Goal: Task Accomplishment & Management: Use online tool/utility

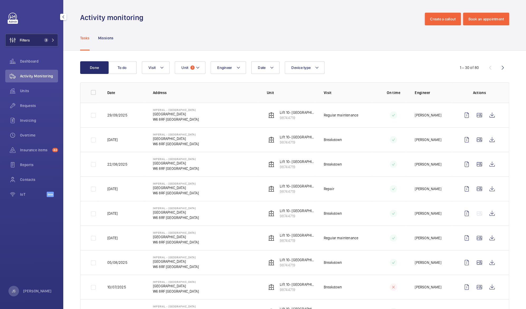
click at [32, 40] on button "Filters 3" at bounding box center [31, 40] width 53 height 13
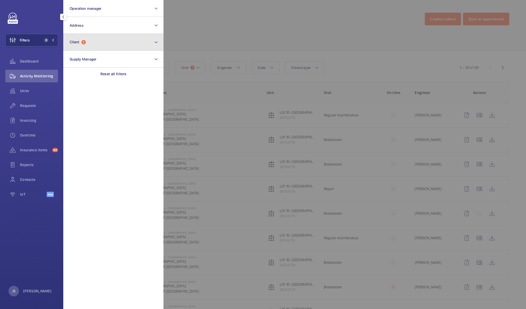
click at [101, 42] on button "Client 3" at bounding box center [113, 42] width 100 height 17
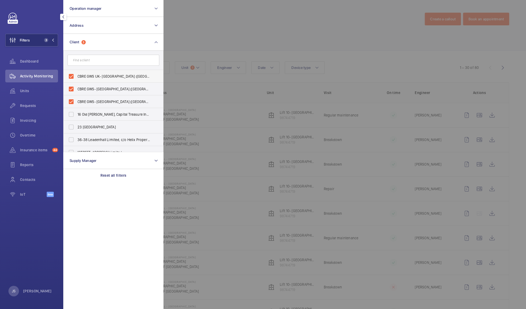
click at [97, 76] on span "CBRE GWS UK- [GEOGRAPHIC_DATA] ([GEOGRAPHIC_DATA])" at bounding box center [114, 76] width 73 height 5
click at [76, 76] on input "CBRE GWS UK- [GEOGRAPHIC_DATA] ([GEOGRAPHIC_DATA])" at bounding box center [71, 76] width 11 height 11
checkbox input "false"
click at [99, 87] on span "CBRE GWS- Imperial Hospital (Charing Cross)" at bounding box center [114, 88] width 73 height 5
click at [76, 87] on input "CBRE GWS- Imperial Hospital (Charing Cross)" at bounding box center [71, 89] width 11 height 11
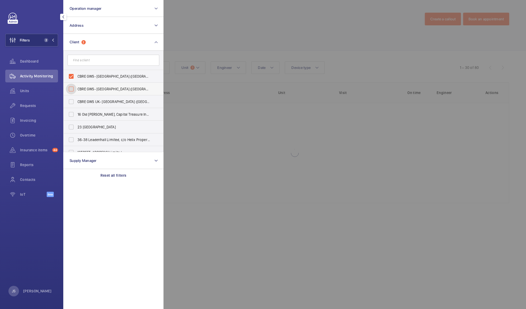
checkbox input "false"
click at [99, 77] on span "CBRE GWS- Imperial Hospital (St Mary)" at bounding box center [114, 76] width 73 height 5
click at [76, 77] on input "CBRE GWS- Imperial Hospital (St Mary)" at bounding box center [71, 76] width 11 height 11
checkbox input "false"
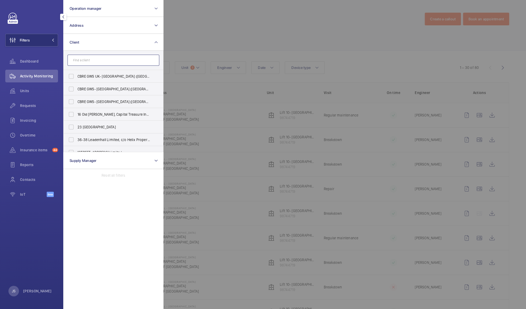
click at [97, 62] on input "text" at bounding box center [114, 60] width 92 height 11
type input "landmark"
click at [72, 76] on input "CBRE GWS UK (Critical) - Landmark 120 Cavendish Street" at bounding box center [71, 76] width 11 height 11
checkbox input "true"
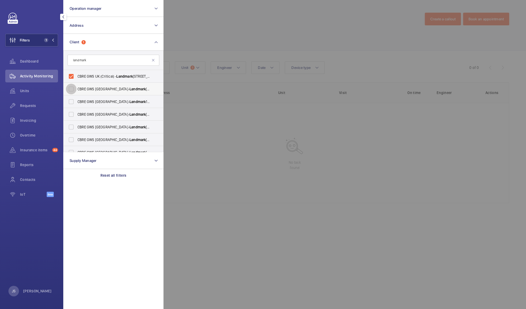
click at [72, 87] on input "CBRE GWS UK- Landmark 111 Park Street" at bounding box center [71, 89] width 11 height 11
checkbox input "true"
click at [73, 100] on input "CBRE GWS UK- Landmark 117 Piccadilly" at bounding box center [71, 101] width 11 height 11
checkbox input "true"
click at [74, 113] on input "CBRE GWS UK- Landmark 120 Regents Street" at bounding box center [71, 114] width 11 height 11
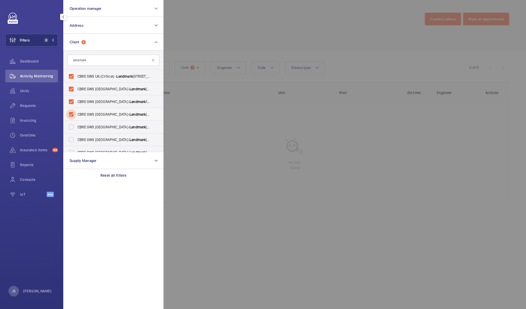
checkbox input "true"
click at [74, 126] on input "CBRE GWS UK- Landmark 15 Alfred Place" at bounding box center [71, 127] width 11 height 11
checkbox input "true"
click at [74, 137] on input "CBRE GWS UK- Landmark 1 Giltspur Street" at bounding box center [71, 139] width 11 height 11
checkbox input "true"
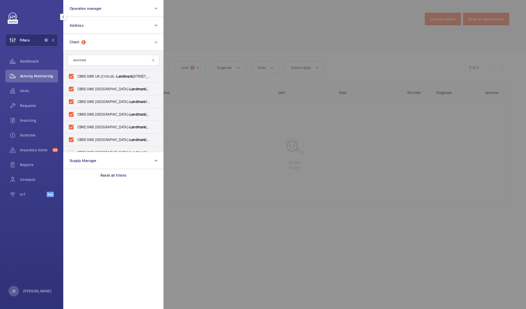
drag, startPoint x: 163, startPoint y: 112, endPoint x: 162, endPoint y: 136, distance: 24.0
click at [5, 46] on wm-front-filter-list-menu "Operation manager Address Client 6 landmark CBRE GWS UK (Critical) - Landmark 1…" at bounding box center [5, 46] width 0 height 0
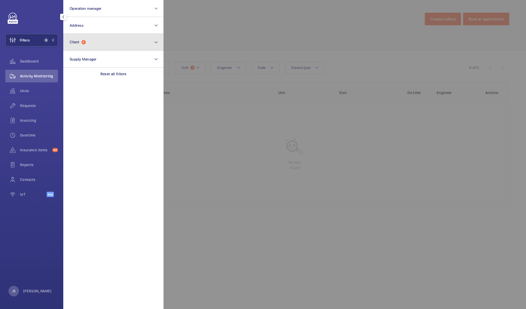
click at [111, 45] on button "Client 6" at bounding box center [113, 42] width 100 height 17
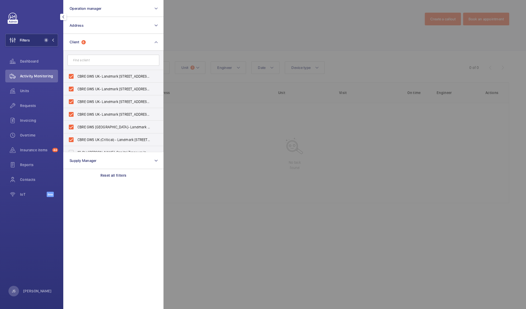
scroll to position [18, 0]
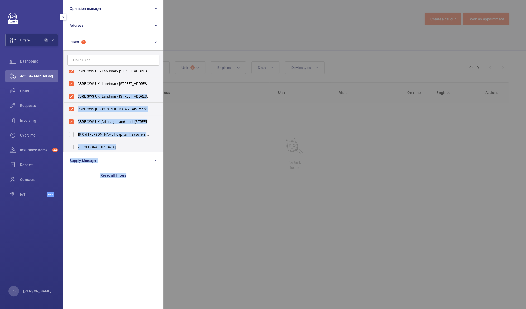
drag, startPoint x: 162, startPoint y: 82, endPoint x: 164, endPoint y: 91, distance: 9.2
click at [5, 46] on wm-front-filter-list-menu "Operation manager Address Client 6 CBRE GWS UK- Landmark 1 Giltspur Street CBRE…" at bounding box center [5, 46] width 0 height 0
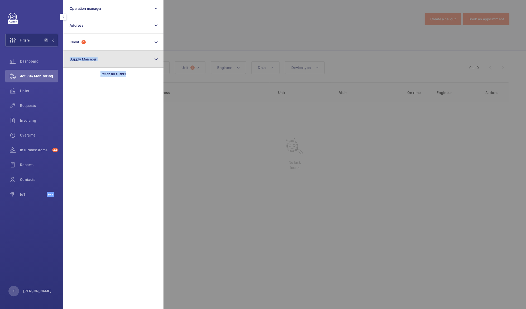
drag, startPoint x: 164, startPoint y: 91, endPoint x: 154, endPoint y: 61, distance: 31.7
click at [154, 61] on button "Supply Manager" at bounding box center [113, 59] width 100 height 17
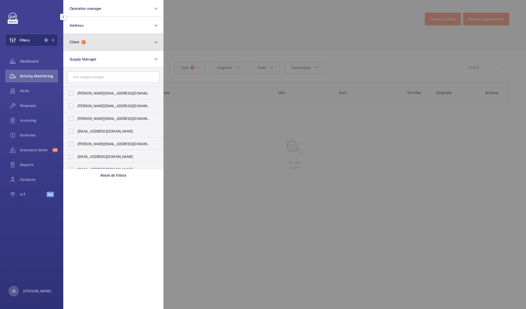
click at [149, 45] on button "Client 6" at bounding box center [113, 42] width 100 height 17
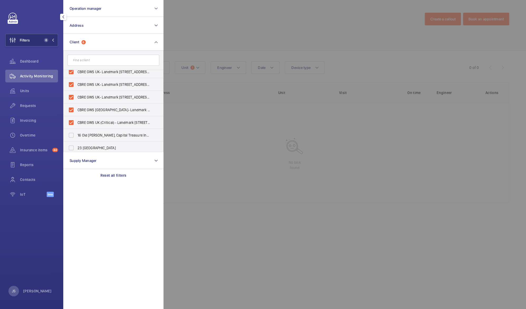
scroll to position [0, 0]
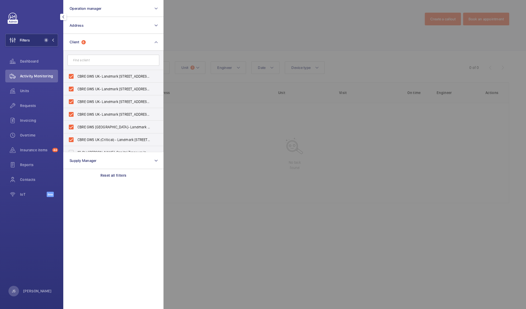
click at [151, 59] on input "text" at bounding box center [114, 60] width 92 height 11
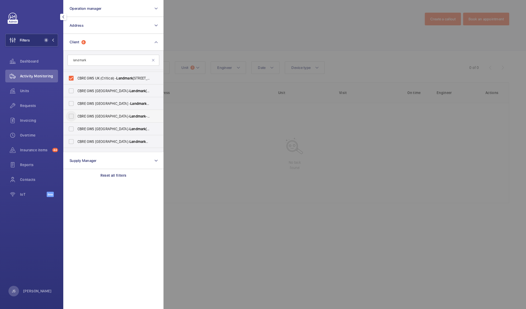
type input "landmark"
click at [74, 117] on input "CBRE GWS UK- Landmark - 75 Grosvenor's Street" at bounding box center [71, 116] width 11 height 11
checkbox input "true"
click at [73, 127] on input "CBRE GWS UK- Landmark Beaufort House" at bounding box center [71, 128] width 11 height 11
checkbox input "true"
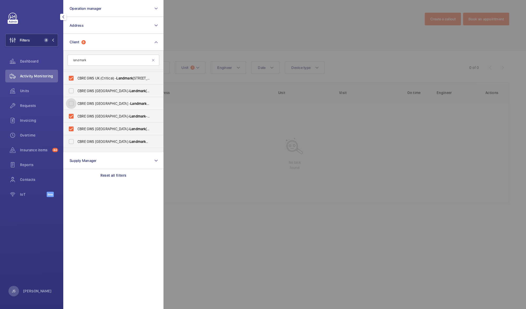
click at [72, 103] on input "CBRE GWS UK - Landmark 4 Devonshire Street" at bounding box center [71, 103] width 11 height 11
checkbox input "true"
click at [71, 92] on input "CBRE GWS UK- Landmark 450 Brook Drive" at bounding box center [71, 90] width 11 height 11
checkbox input "true"
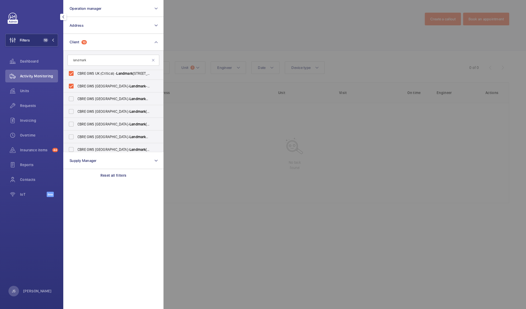
scroll to position [109, 0]
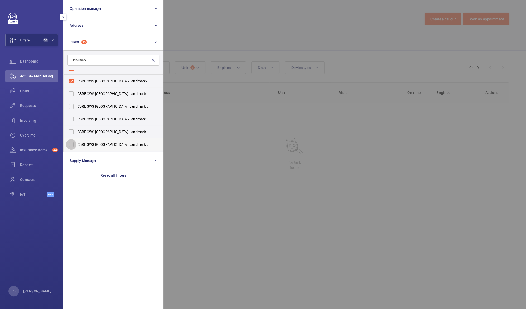
click at [70, 146] on input "CBRE GWS UK- Landmark Newman Street" at bounding box center [71, 144] width 11 height 11
checkbox input "true"
click at [70, 134] on input "CBRE GWS UK- Landmark Luminous House" at bounding box center [71, 131] width 11 height 11
checkbox input "true"
click at [71, 118] on input "CBRE GWS UK- Landmark Kings Cross Bridge" at bounding box center [71, 119] width 11 height 11
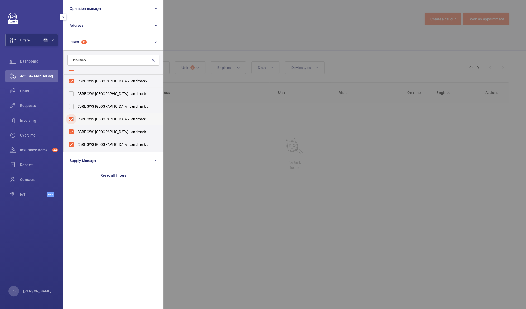
checkbox input "true"
click at [71, 108] on input "CBRE GWS UK- Landmark Irongate House" at bounding box center [71, 106] width 11 height 11
checkbox input "true"
click at [70, 93] on input "CBRE GWS UK- Landmark Chapter House" at bounding box center [71, 93] width 11 height 11
checkbox input "true"
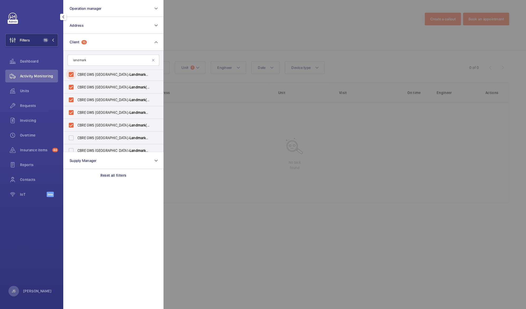
scroll to position [132, 0]
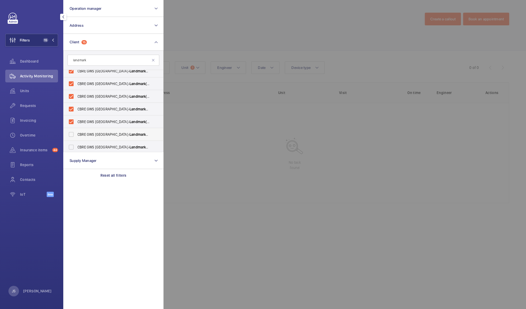
click at [121, 133] on span "CBRE GWS UK- Landmark Space Holborn" at bounding box center [114, 134] width 73 height 5
click at [76, 133] on input "CBRE GWS UK- Landmark Space Holborn" at bounding box center [71, 134] width 11 height 11
checkbox input "true"
click at [130, 145] on span "Landmark" at bounding box center [139, 147] width 19 height 4
click at [76, 145] on input "CBRE GWS UK- Landmark The Space Mayfair" at bounding box center [71, 147] width 11 height 11
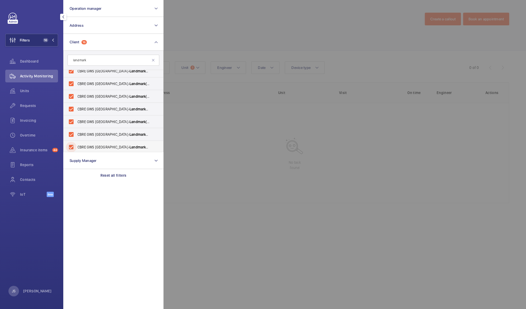
checkbox input "true"
click at [213, 27] on div at bounding box center [427, 154] width 526 height 309
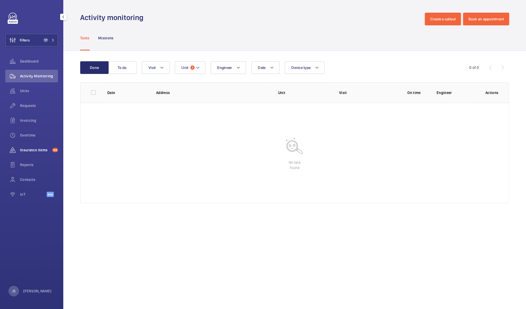
click at [29, 151] on span "Insurance items" at bounding box center [35, 149] width 30 height 5
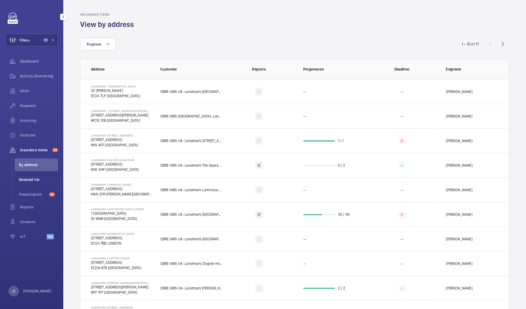
click at [28, 181] on span "Detailed list" at bounding box center [38, 179] width 39 height 5
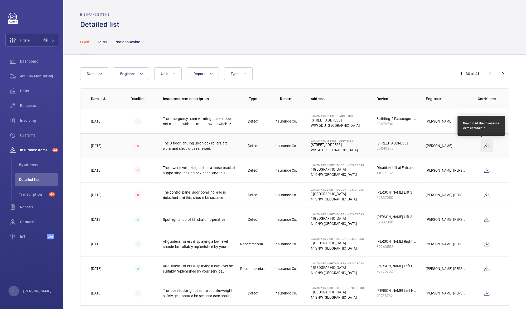
click at [481, 145] on wm-front-icon-button at bounding box center [487, 145] width 13 height 13
click at [482, 147] on wm-front-icon-button at bounding box center [487, 145] width 13 height 13
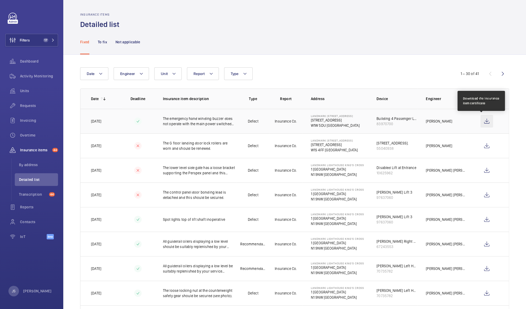
click at [481, 121] on wm-front-icon-button at bounding box center [487, 121] width 13 height 13
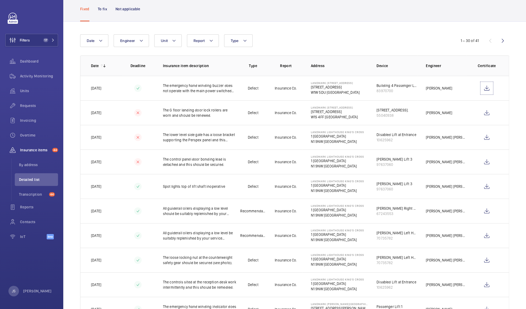
scroll to position [38, 0]
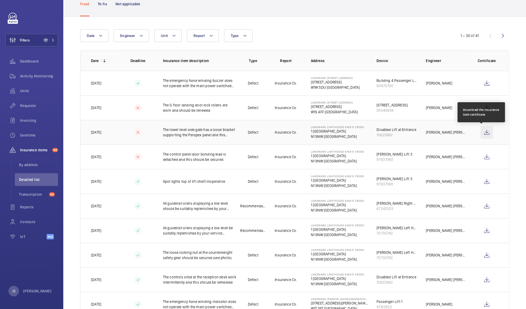
click at [481, 133] on wm-front-icon-button at bounding box center [487, 132] width 13 height 13
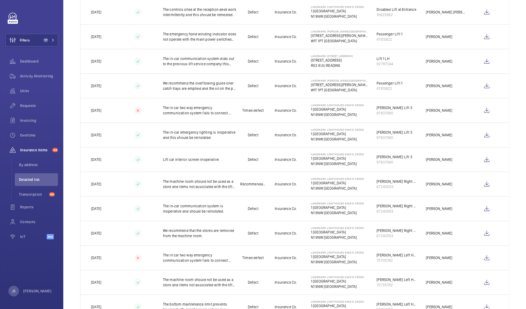
scroll to position [306, 0]
click at [483, 113] on wm-front-icon-button at bounding box center [487, 109] width 13 height 13
click at [481, 258] on wm-front-icon-button at bounding box center [487, 256] width 13 height 13
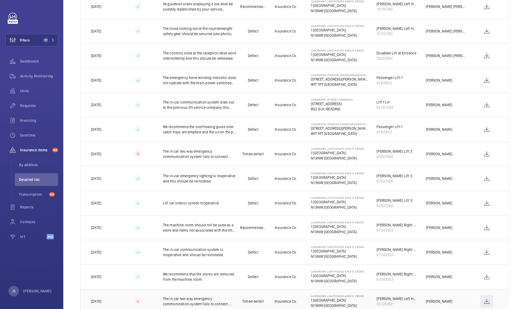
scroll to position [0, 0]
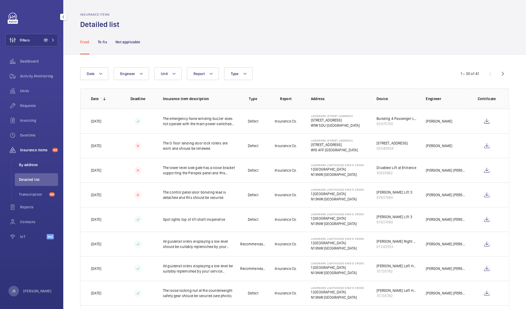
click at [24, 163] on span "By address" at bounding box center [38, 164] width 39 height 5
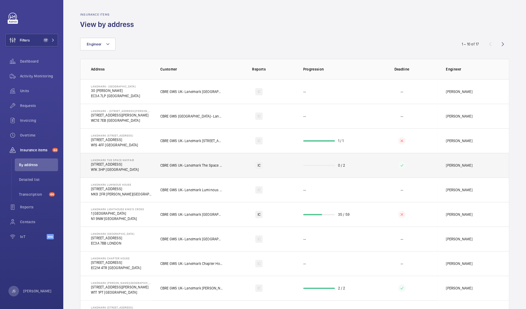
click at [185, 165] on p "CBRE GWS UK- Landmark The Space Mayfair" at bounding box center [191, 164] width 63 height 5
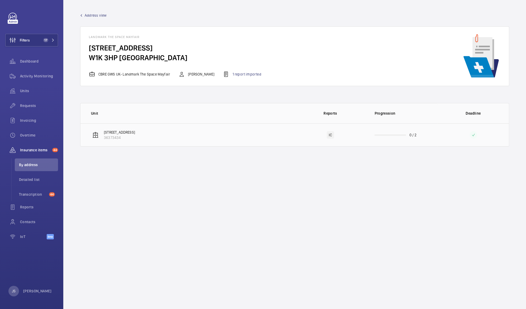
click at [331, 134] on div "IC" at bounding box center [330, 134] width 7 height 7
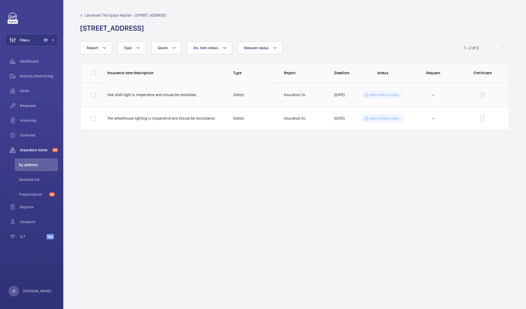
click at [387, 95] on p "Item without request" at bounding box center [385, 94] width 31 height 5
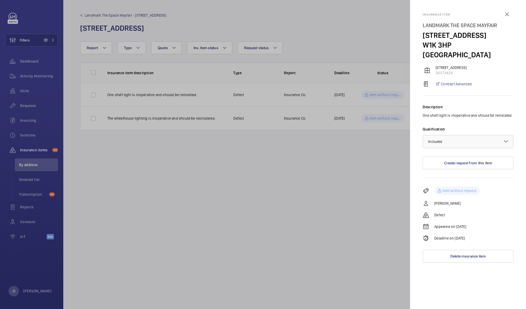
click at [369, 155] on div at bounding box center [263, 154] width 526 height 309
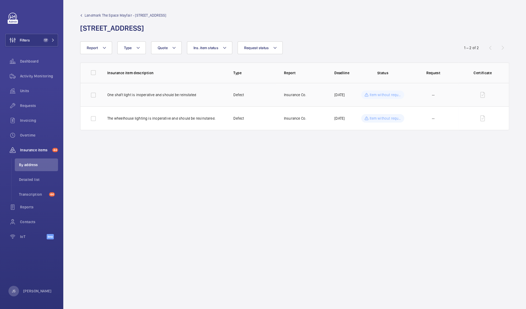
click at [174, 94] on p "One shaft light is inoperative and should be reinstated" at bounding box center [166, 94] width 118 height 5
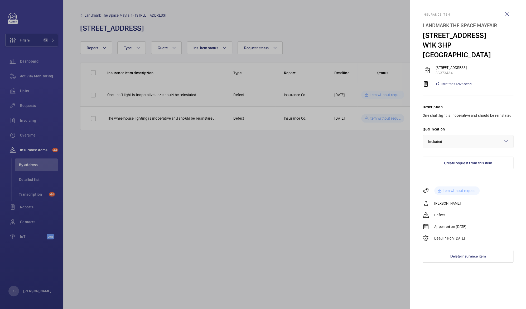
click at [174, 94] on div at bounding box center [263, 154] width 526 height 309
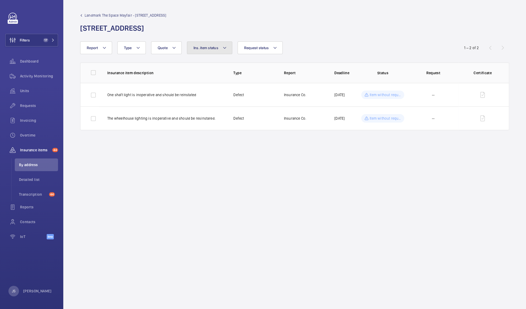
click at [226, 48] on mat-icon at bounding box center [225, 48] width 4 height 6
click at [32, 148] on span "Insurance items" at bounding box center [35, 149] width 30 height 5
click at [22, 179] on span "Detailed list" at bounding box center [38, 179] width 39 height 5
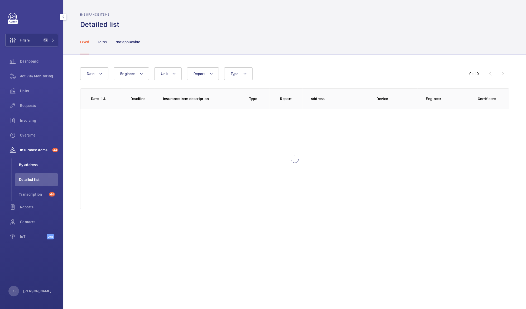
click at [24, 165] on span "By address" at bounding box center [38, 164] width 39 height 5
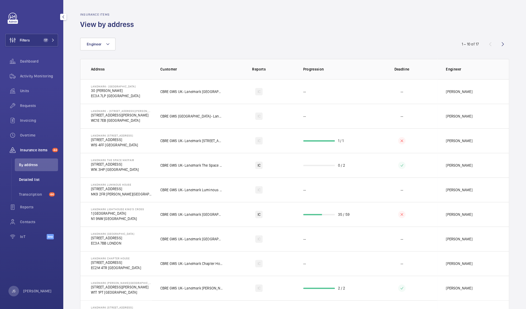
click at [31, 178] on span "Detailed list" at bounding box center [38, 179] width 39 height 5
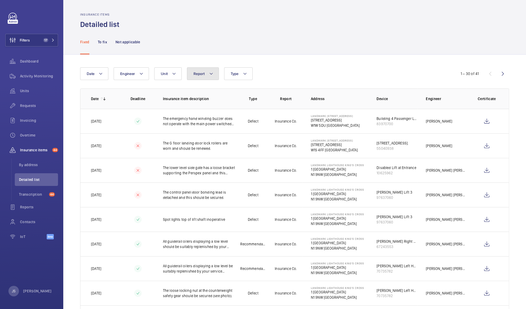
click at [211, 74] on mat-icon at bounding box center [211, 73] width 4 height 6
click at [195, 29] on div "Insurance items Detailed list" at bounding box center [294, 21] width 429 height 17
click at [33, 195] on span "Transcription" at bounding box center [33, 194] width 28 height 5
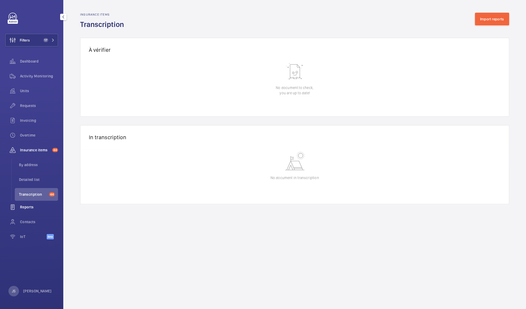
click at [32, 208] on span "Reports" at bounding box center [39, 206] width 38 height 5
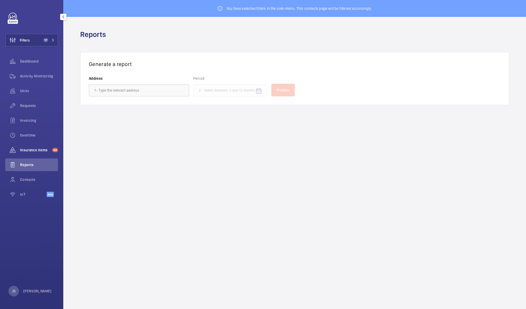
click at [30, 147] on div "Insurance items 44" at bounding box center [31, 149] width 53 height 13
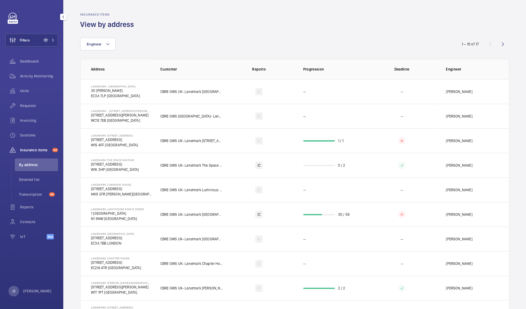
scroll to position [30, 0]
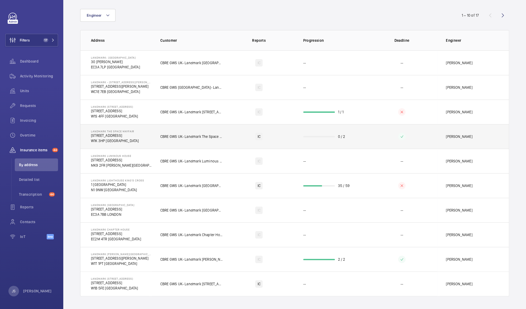
click at [257, 135] on div "IC" at bounding box center [258, 136] width 7 height 7
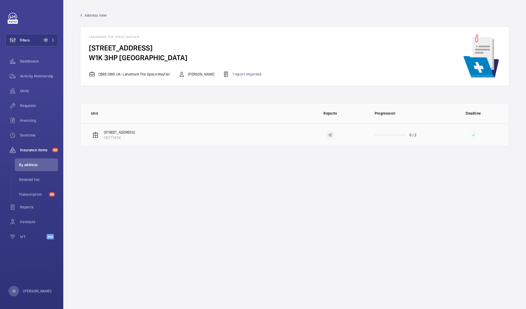
click at [331, 135] on div "IC" at bounding box center [330, 134] width 7 height 7
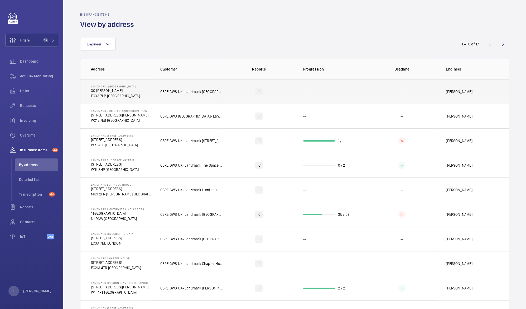
click at [257, 90] on div "IC" at bounding box center [258, 91] width 7 height 7
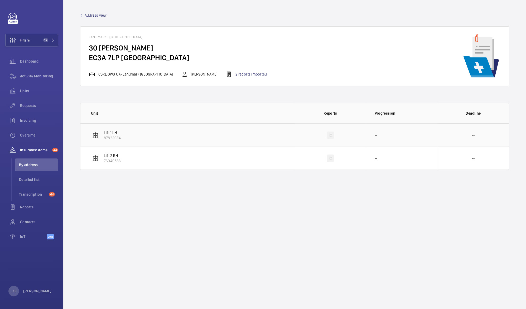
click at [115, 133] on p "Lift 1 LH" at bounding box center [112, 132] width 17 height 5
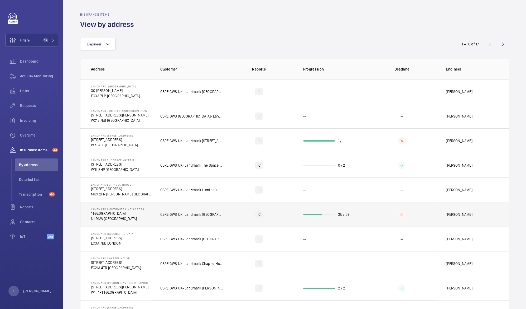
click at [317, 216] on td "35 / 59" at bounding box center [330, 214] width 71 height 25
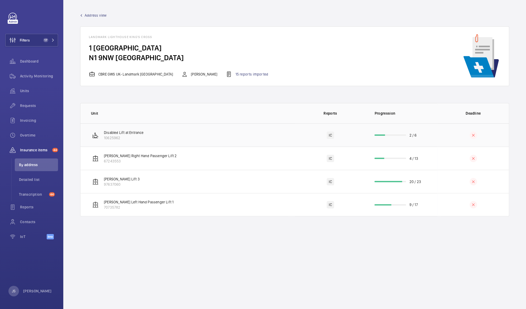
click at [210, 136] on td "Disabled Lift at Entrance 10625962" at bounding box center [187, 134] width 214 height 23
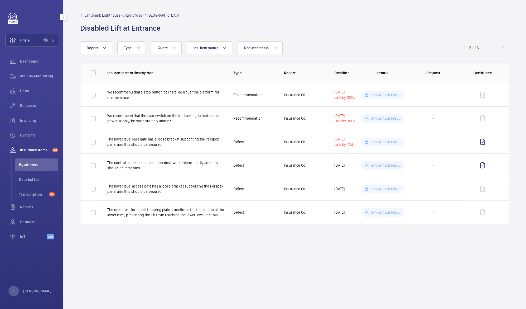
click at [27, 149] on span "Insurance items" at bounding box center [35, 149] width 30 height 5
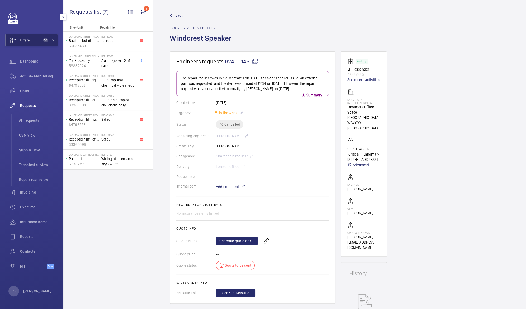
click at [29, 41] on span "Filters" at bounding box center [25, 39] width 10 height 5
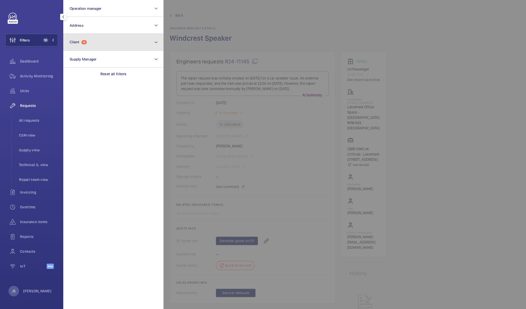
click at [82, 44] on span "Client 16" at bounding box center [78, 42] width 17 height 4
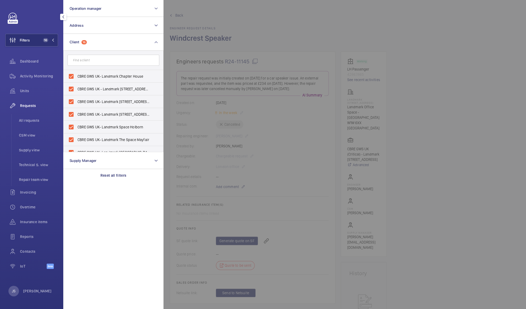
click at [9, 136] on div "Requests All requests CSM view Supply view Technical S. view Repair team view" at bounding box center [31, 142] width 53 height 87
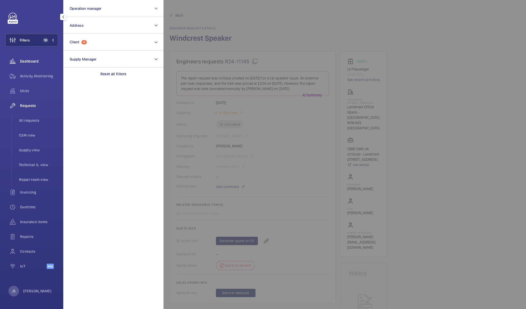
click at [31, 60] on span "Dashboard" at bounding box center [39, 61] width 38 height 5
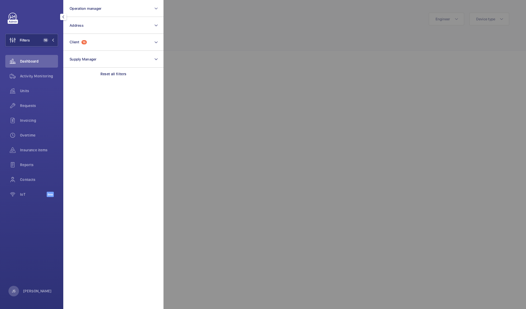
click at [31, 61] on span "Dashboard" at bounding box center [39, 61] width 38 height 5
click at [196, 27] on div at bounding box center [427, 154] width 526 height 309
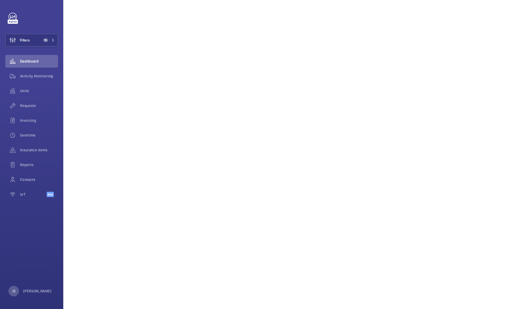
scroll to position [431, 0]
click at [34, 77] on span "Activity Monitoring" at bounding box center [39, 75] width 38 height 5
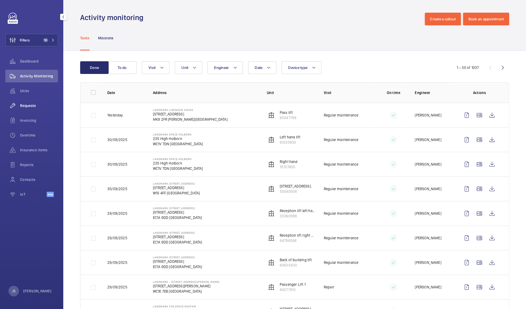
click at [34, 106] on span "Requests" at bounding box center [39, 105] width 38 height 5
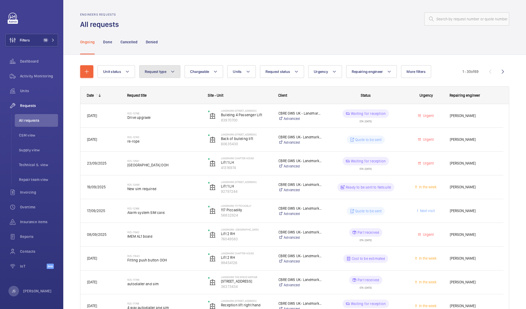
click at [173, 73] on mat-icon at bounding box center [173, 71] width 4 height 6
click at [164, 101] on span "Part" at bounding box center [190, 100] width 73 height 5
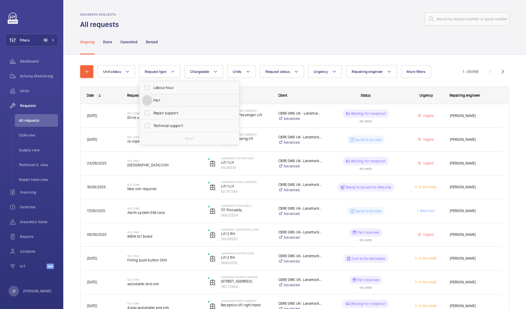
click at [152, 101] on input "Part" at bounding box center [147, 100] width 11 height 11
checkbox input "true"
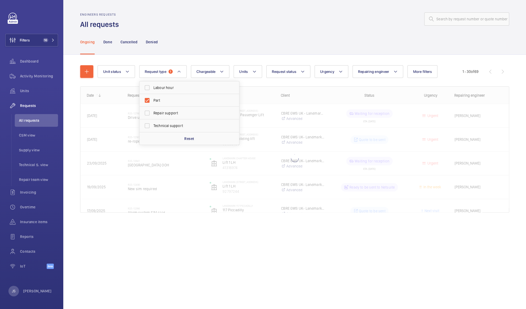
click at [192, 47] on div "Ongoing Done Cancelled Denied" at bounding box center [294, 41] width 429 height 25
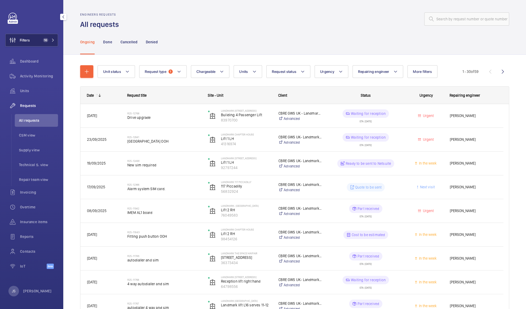
click at [28, 41] on span "Filters" at bounding box center [25, 39] width 10 height 5
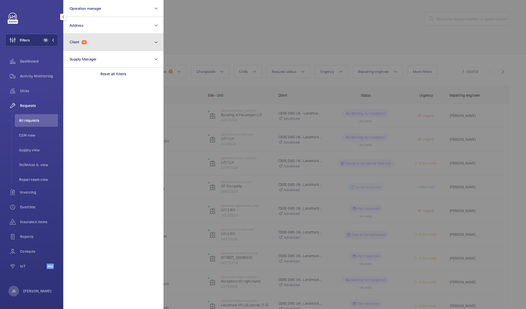
click at [83, 42] on span "16" at bounding box center [84, 42] width 5 height 4
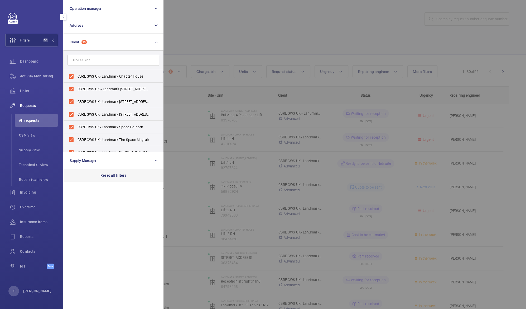
click at [112, 176] on p "Reset all filters" at bounding box center [113, 175] width 26 height 5
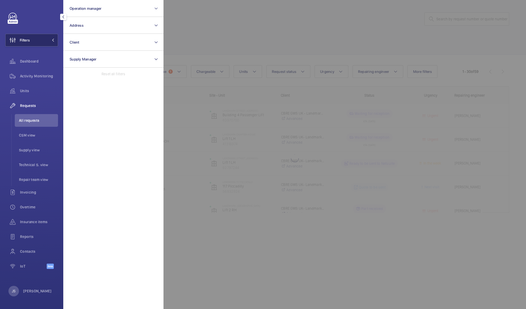
click at [38, 40] on button "Filters" at bounding box center [31, 40] width 53 height 13
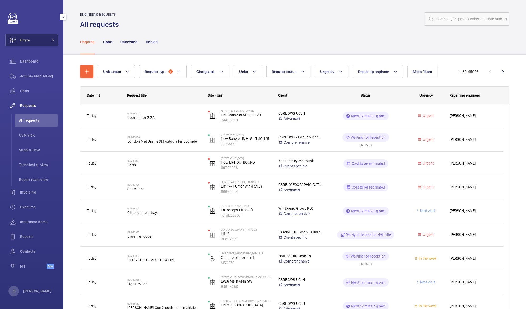
click at [43, 41] on button "Filters" at bounding box center [31, 40] width 53 height 13
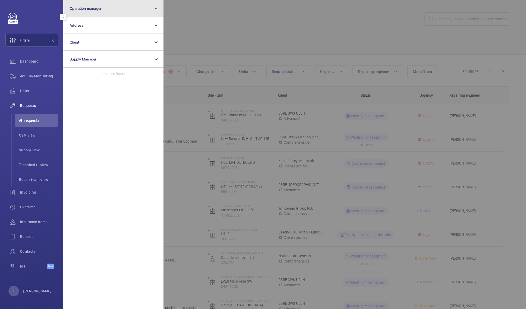
click at [89, 12] on button "Operation manager" at bounding box center [113, 8] width 100 height 17
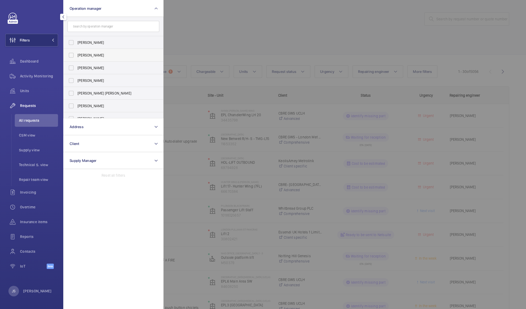
click at [87, 55] on span "[PERSON_NAME]" at bounding box center [114, 54] width 73 height 5
click at [76, 55] on input "[PERSON_NAME]" at bounding box center [71, 55] width 11 height 11
checkbox input "true"
click at [188, 38] on div at bounding box center [427, 154] width 526 height 309
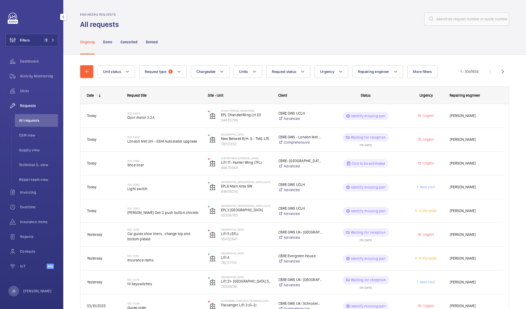
click at [203, 42] on div "Ongoing Done Cancelled Denied" at bounding box center [294, 41] width 429 height 25
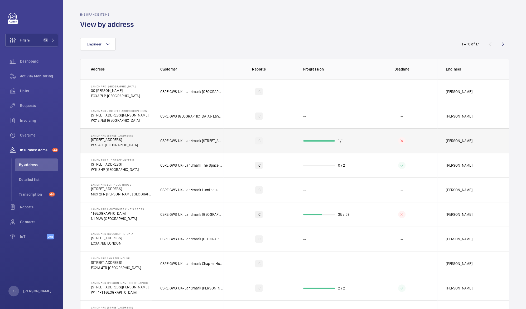
click at [111, 146] on p "W1S 4FF LONDON" at bounding box center [114, 144] width 47 height 5
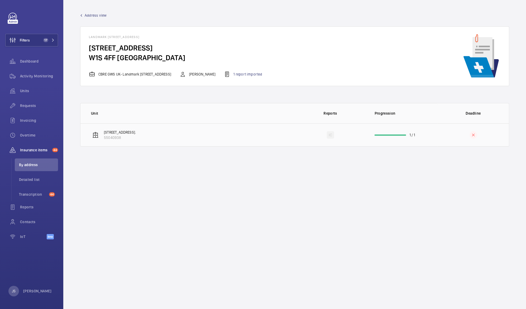
click at [328, 133] on div "IC" at bounding box center [330, 134] width 7 height 7
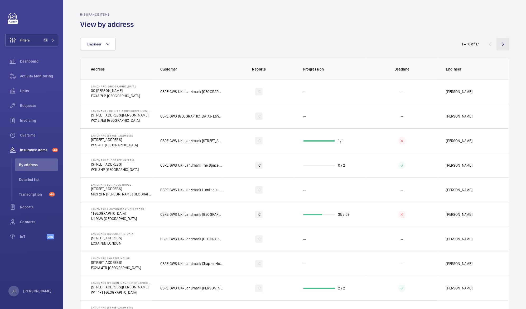
click at [498, 49] on wm-front-icon-button at bounding box center [503, 44] width 13 height 13
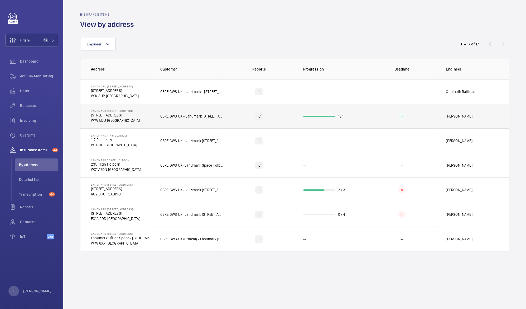
click at [106, 118] on p "W1W 5DU [GEOGRAPHIC_DATA]" at bounding box center [115, 120] width 49 height 5
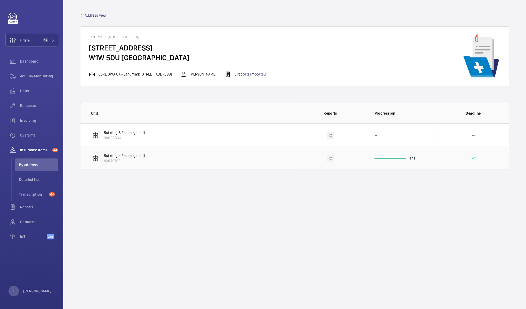
click at [333, 157] on div "IC" at bounding box center [330, 157] width 7 height 7
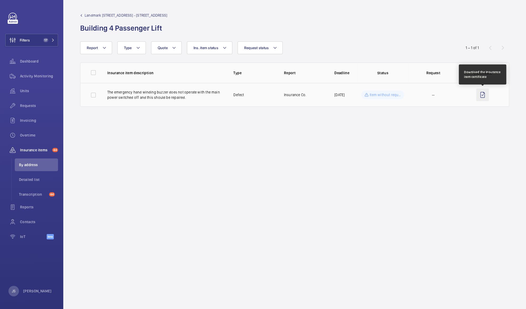
click at [479, 94] on wm-front-icon-button at bounding box center [482, 94] width 13 height 13
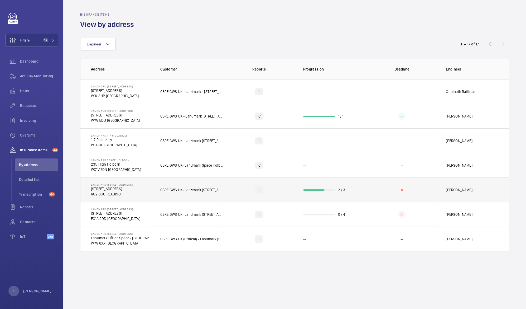
click at [103, 189] on p "450 Brook Drive" at bounding box center [112, 188] width 42 height 5
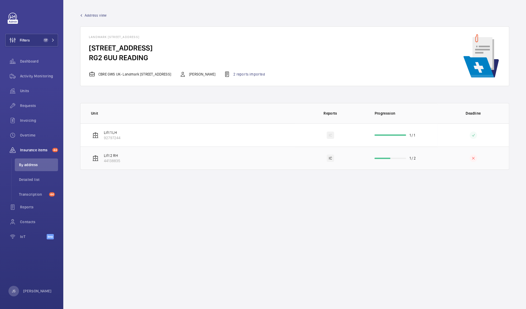
click at [332, 158] on div "IC" at bounding box center [330, 157] width 7 height 7
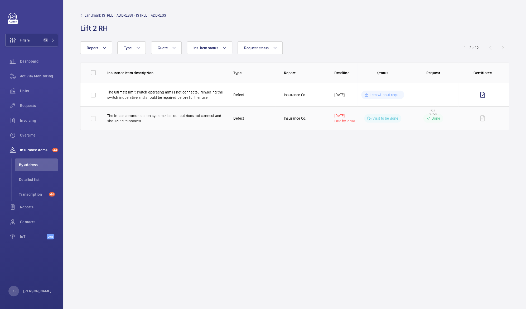
click at [433, 118] on p "Done" at bounding box center [436, 118] width 9 height 5
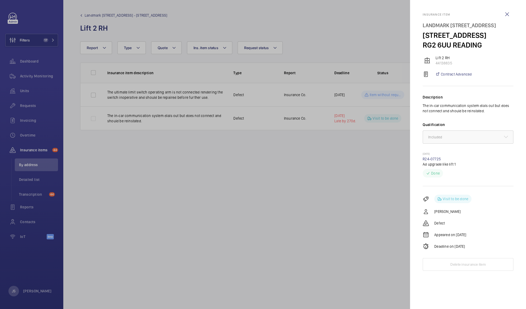
click at [376, 119] on div at bounding box center [263, 154] width 526 height 309
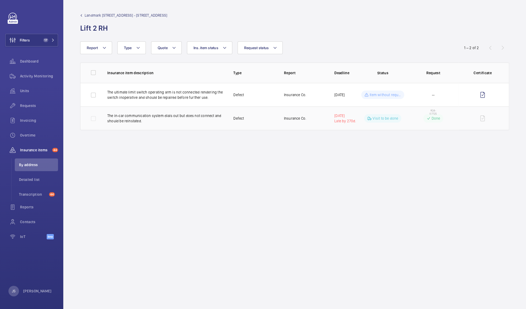
click at [484, 118] on td at bounding box center [484, 118] width 50 height 24
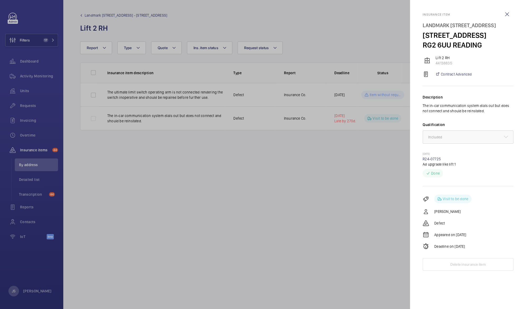
click at [366, 153] on div at bounding box center [263, 154] width 526 height 309
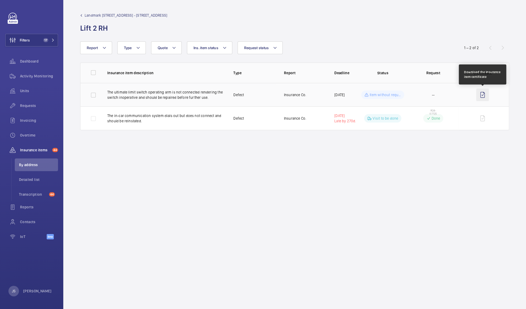
click at [483, 95] on wm-front-icon-button at bounding box center [482, 94] width 13 height 13
click at [147, 116] on p "The in-car communication system dials out but does not connect and should be re…" at bounding box center [166, 118] width 118 height 11
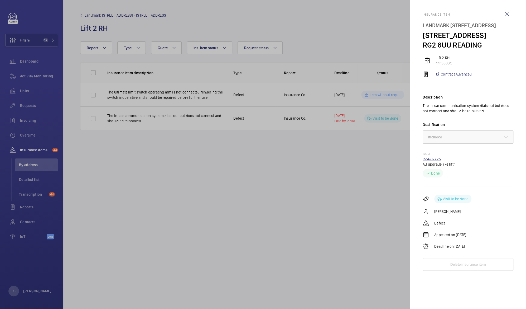
click at [435, 160] on link "R24-07725" at bounding box center [432, 159] width 18 height 4
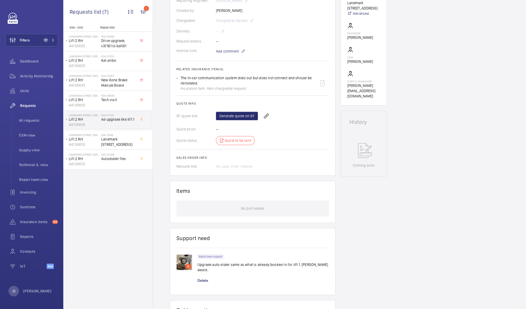
scroll to position [138, 0]
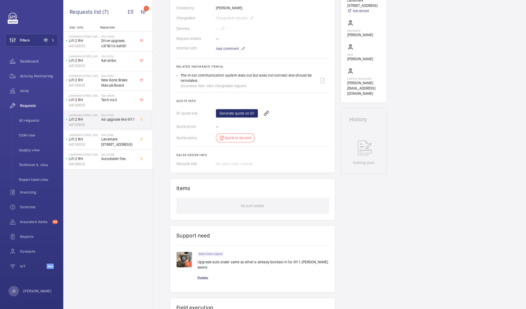
click at [180, 263] on img at bounding box center [184, 259] width 16 height 16
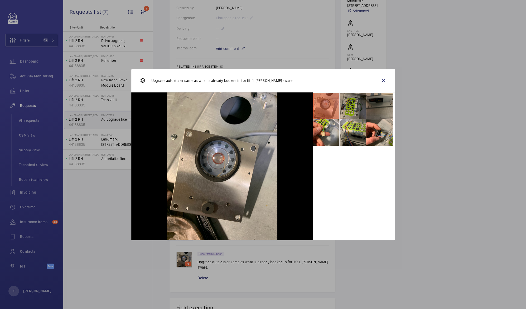
click at [346, 110] on li at bounding box center [353, 106] width 26 height 26
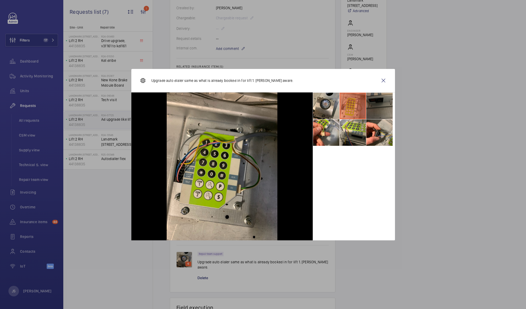
click at [376, 112] on li at bounding box center [379, 106] width 26 height 26
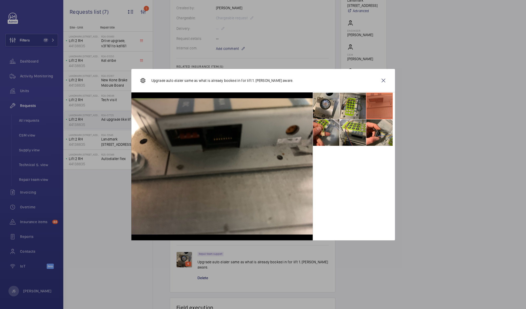
click at [319, 141] on li at bounding box center [326, 132] width 26 height 26
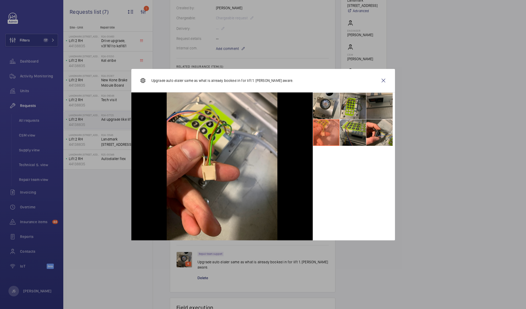
click at [350, 137] on li at bounding box center [353, 132] width 26 height 26
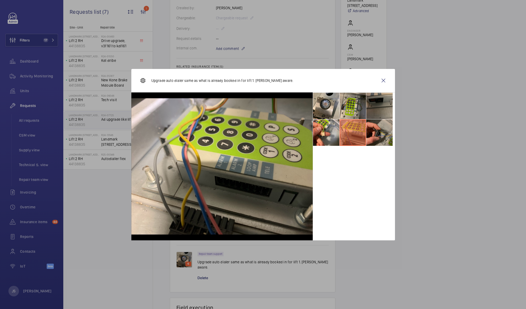
click at [374, 142] on li at bounding box center [379, 132] width 26 height 26
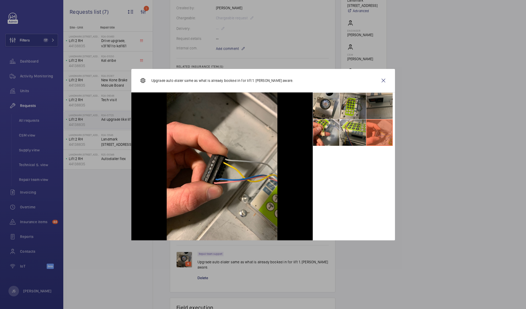
click at [385, 263] on div at bounding box center [263, 154] width 526 height 309
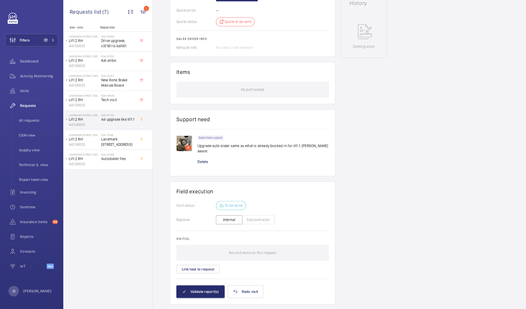
scroll to position [261, 0]
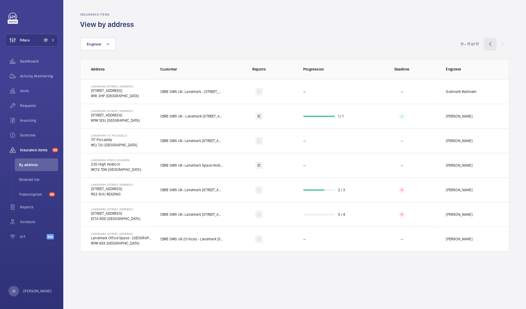
click at [490, 44] on wm-front-icon-button at bounding box center [490, 44] width 13 height 13
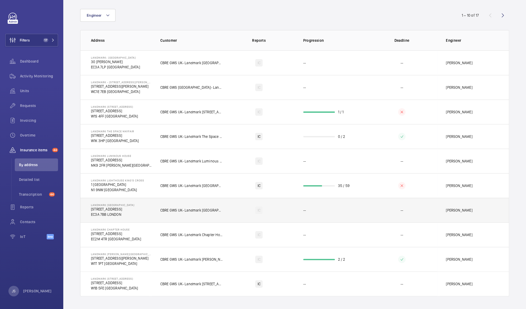
scroll to position [27, 0]
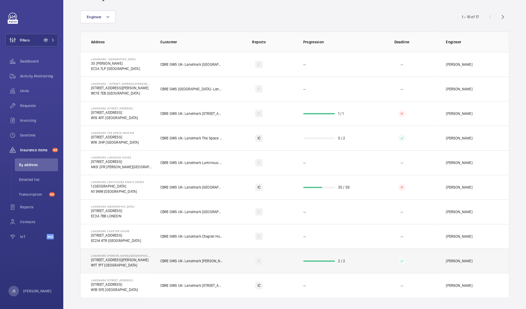
click at [171, 262] on p "CBRE GWS UK- Landmark Newman Street" at bounding box center [191, 260] width 63 height 5
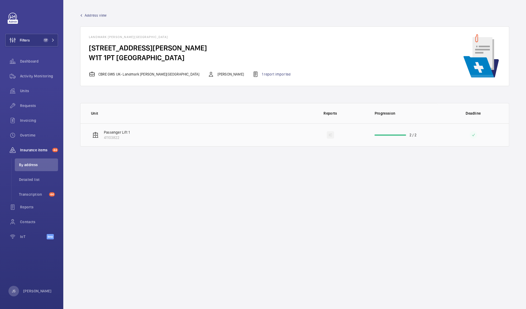
click at [328, 133] on div "IC" at bounding box center [330, 134] width 7 height 7
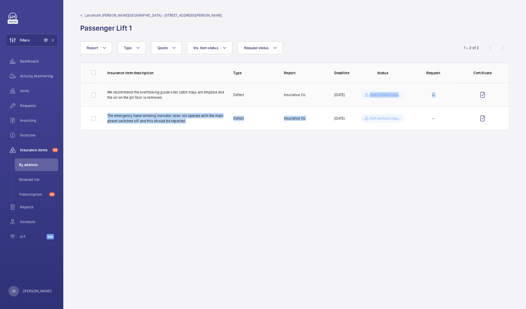
drag, startPoint x: 328, startPoint y: 133, endPoint x: 366, endPoint y: 94, distance: 54.1
click at [366, 94] on wm-front-admin-audit-device-report-lines "Landmark Newman Street - 30 Newman Street Passenger Lift 1 Report Request statu…" at bounding box center [294, 154] width 463 height 309
click at [484, 95] on wm-front-icon-button at bounding box center [482, 94] width 13 height 13
click at [483, 119] on wm-front-icon-button at bounding box center [482, 118] width 13 height 13
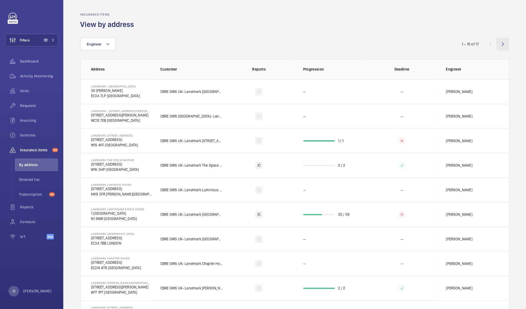
click at [497, 47] on wm-front-icon-button at bounding box center [503, 44] width 13 height 13
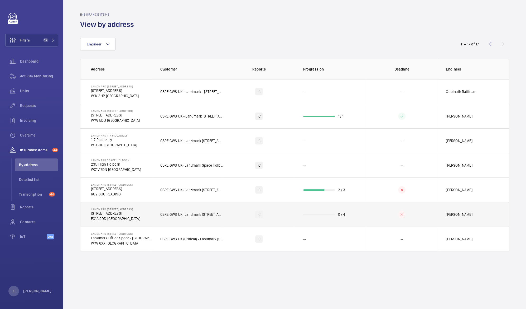
click at [104, 216] on p "EC1A 9DD LONDON" at bounding box center [115, 218] width 49 height 5
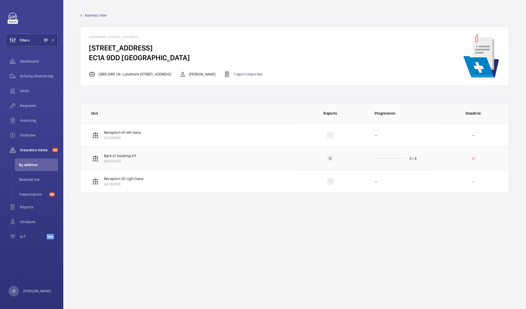
click at [329, 158] on div "IC" at bounding box center [330, 158] width 7 height 7
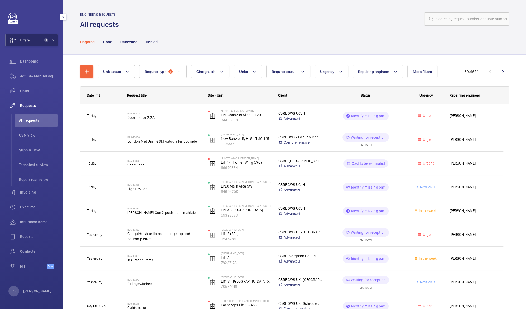
click at [24, 42] on span "Filters" at bounding box center [25, 39] width 10 height 5
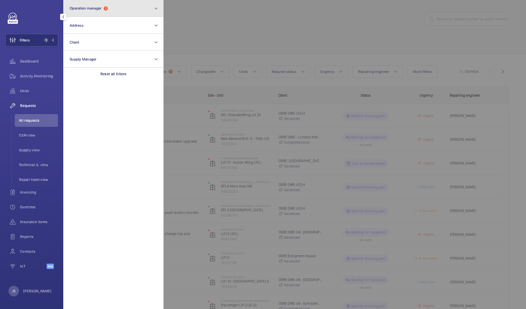
click at [80, 9] on span "Operation manager" at bounding box center [86, 8] width 32 height 4
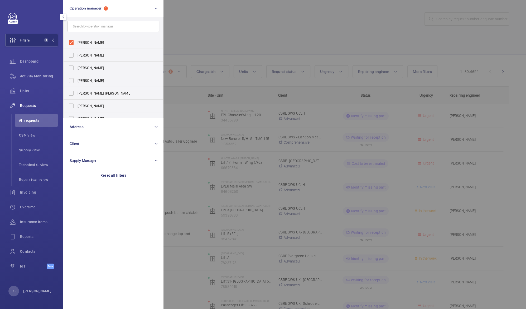
click at [214, 33] on div at bounding box center [427, 154] width 526 height 309
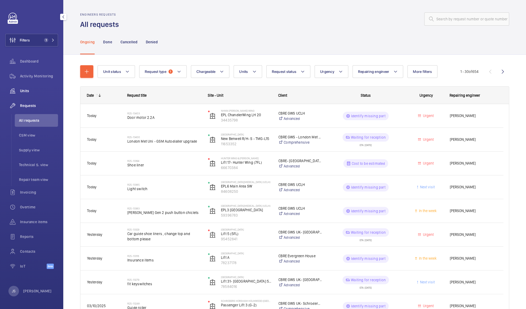
click at [27, 89] on span "Units" at bounding box center [39, 90] width 38 height 5
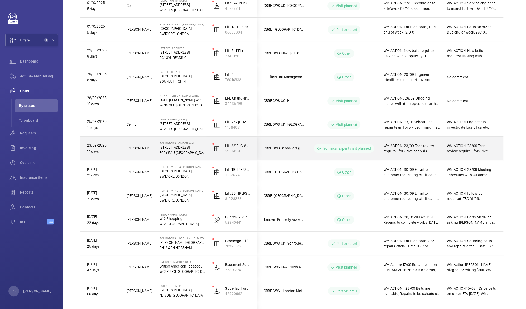
scroll to position [226, 0]
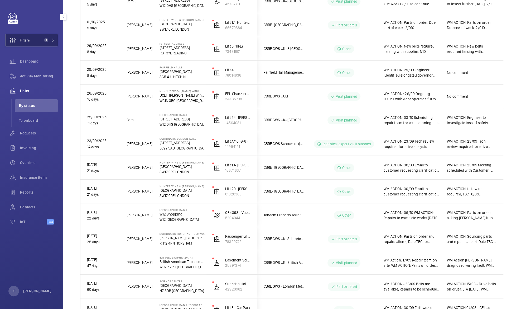
click at [20, 36] on span "Filters" at bounding box center [18, 40] width 24 height 13
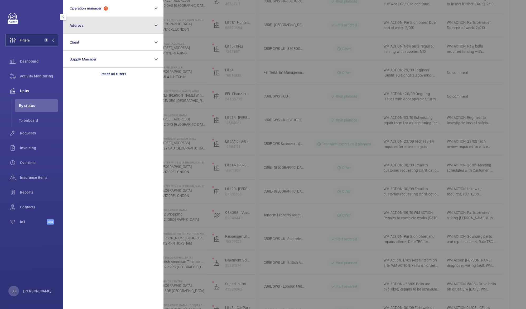
click at [76, 25] on span "Address" at bounding box center [77, 25] width 14 height 4
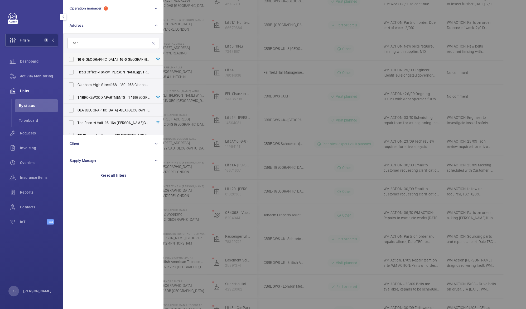
type input "16 g"
click at [102, 59] on span "16 G oulston Street - 16 G oulston Street, LONDON E1 7TP" at bounding box center [114, 59] width 73 height 5
click at [76, 59] on input "16 G oulston Street - 16 G oulston Street, LONDON E1 7TP" at bounding box center [71, 59] width 11 height 11
checkbox input "true"
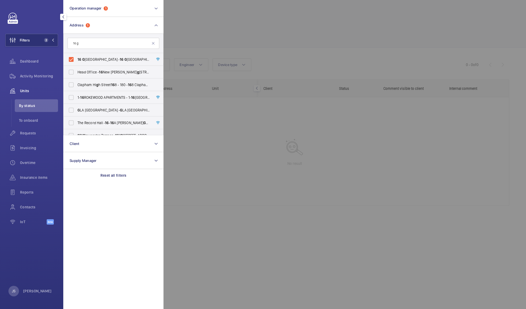
click at [207, 33] on div at bounding box center [427, 154] width 526 height 309
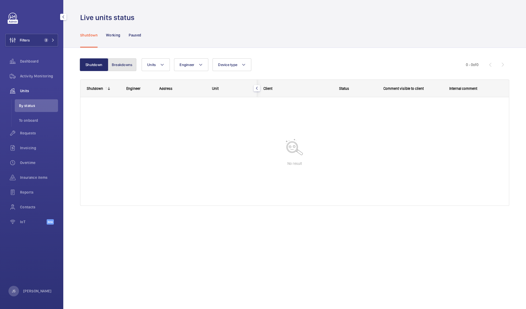
click at [125, 64] on button "Breakdowns" at bounding box center [122, 64] width 28 height 13
click at [36, 76] on span "Activity Monitoring" at bounding box center [39, 75] width 38 height 5
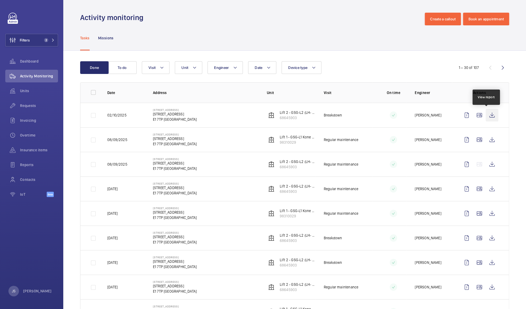
click at [487, 115] on wm-front-icon-button at bounding box center [492, 115] width 13 height 13
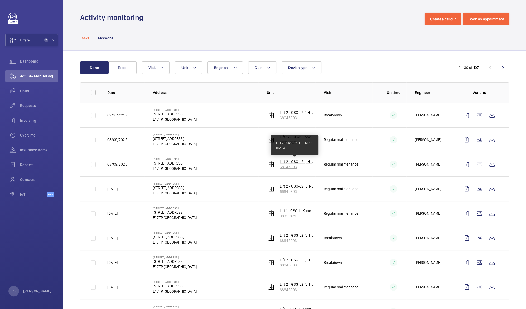
click at [283, 160] on p "Lift 2 - GSG-L2 (LH- Kone mono)" at bounding box center [298, 161] width 36 height 5
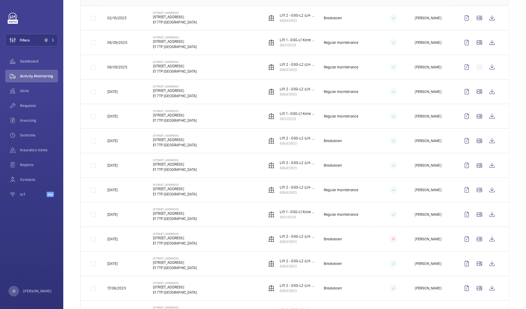
scroll to position [100, 0]
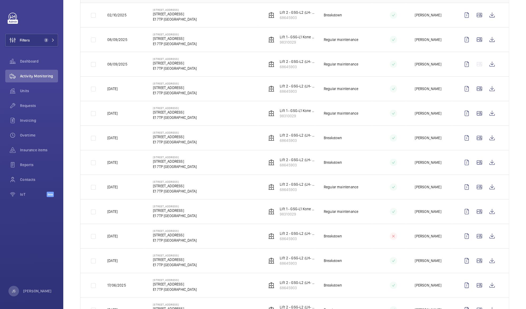
click at [163, 169] on p "E1 7TP LONDON" at bounding box center [175, 166] width 44 height 5
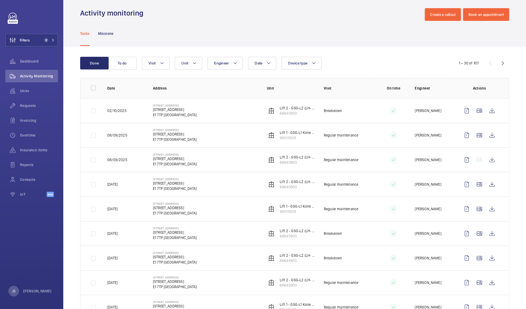
scroll to position [0, 0]
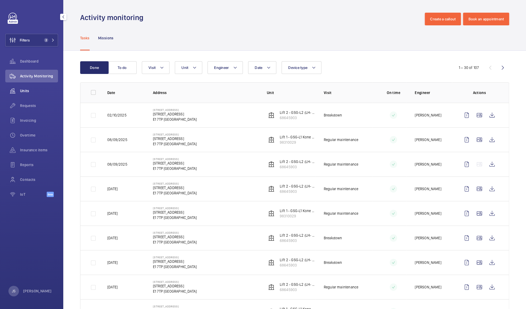
click at [22, 89] on span "Units" at bounding box center [39, 90] width 38 height 5
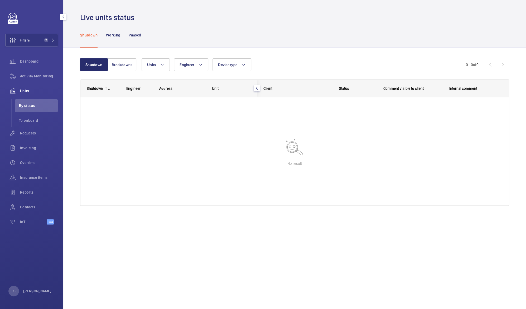
click at [27, 90] on span "Units" at bounding box center [39, 90] width 38 height 5
click at [27, 61] on span "Dashboard" at bounding box center [39, 61] width 38 height 5
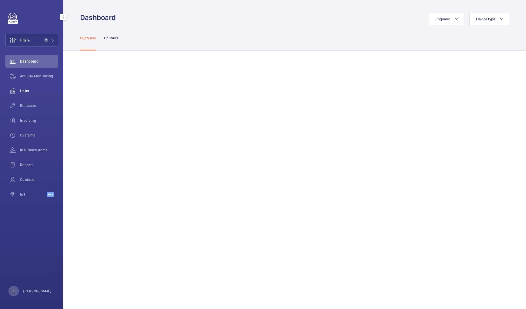
click at [21, 89] on span "Units" at bounding box center [39, 90] width 38 height 5
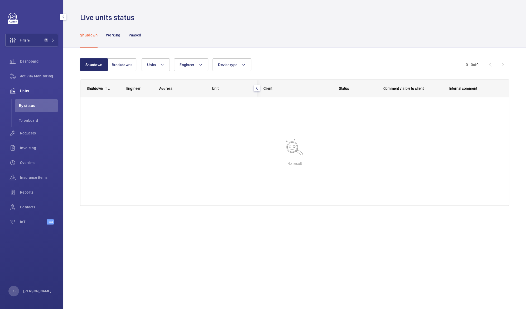
click at [28, 90] on span "Units" at bounding box center [39, 90] width 38 height 5
click at [26, 76] on span "Activity Monitoring" at bounding box center [39, 75] width 38 height 5
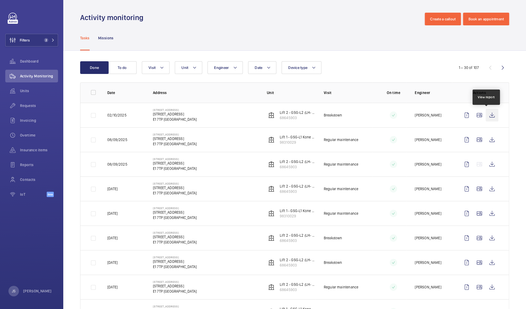
click at [487, 115] on wm-front-icon-button at bounding box center [492, 115] width 13 height 13
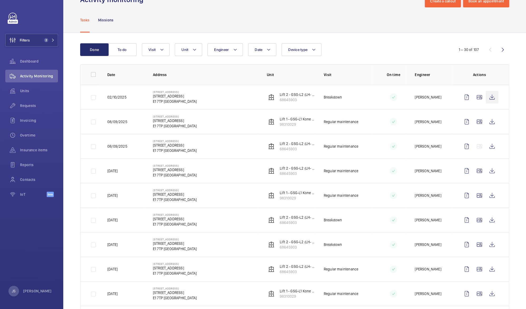
scroll to position [25, 0]
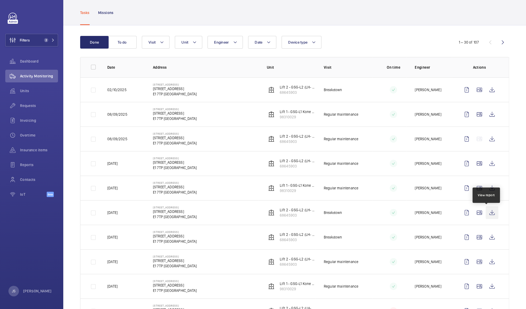
click at [489, 215] on wm-front-icon-button at bounding box center [492, 212] width 13 height 13
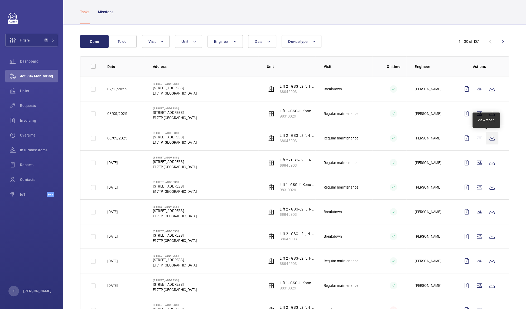
click at [487, 137] on wm-front-icon-button at bounding box center [492, 138] width 13 height 13
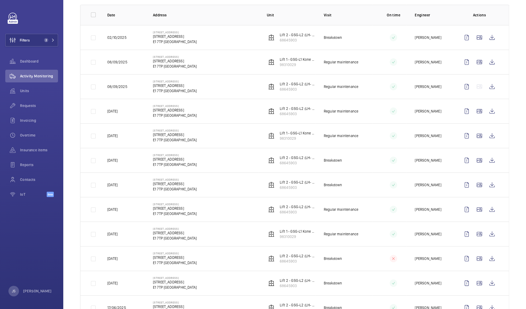
scroll to position [68, 0]
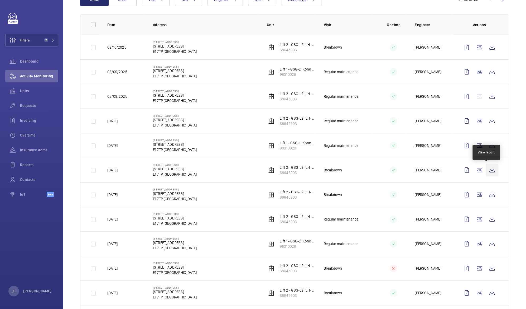
click at [486, 170] on wm-front-icon-button at bounding box center [492, 170] width 13 height 13
click at [48, 42] on span "2" at bounding box center [45, 40] width 6 height 4
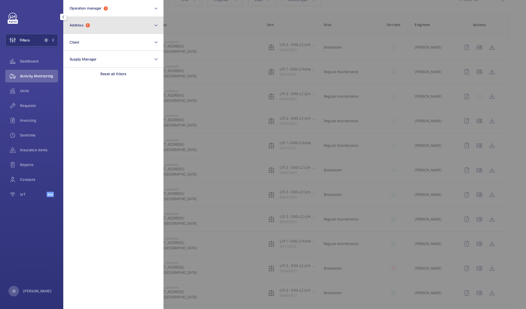
click at [84, 23] on button "Address 1" at bounding box center [113, 25] width 100 height 17
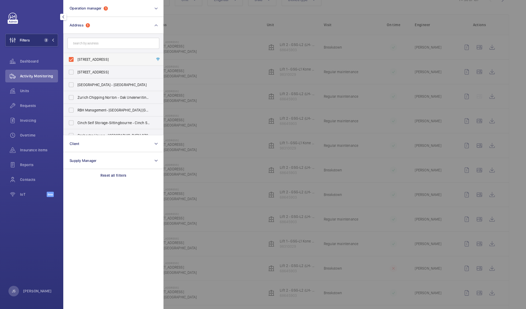
click at [84, 59] on span "16 Goulston Street - 16 Goulston Street, LONDON E1 7TP" at bounding box center [114, 59] width 73 height 5
click at [76, 59] on input "16 Goulston Street - 16 Goulston Street, LONDON E1 7TP" at bounding box center [71, 59] width 11 height 11
checkbox input "false"
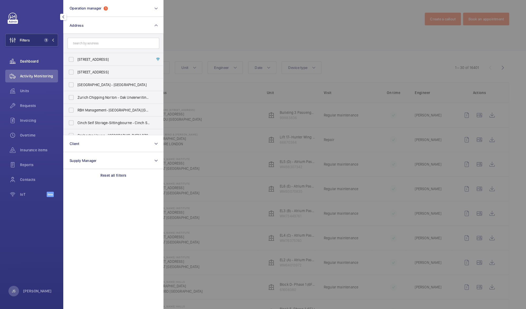
click at [28, 62] on span "Dashboard" at bounding box center [39, 61] width 38 height 5
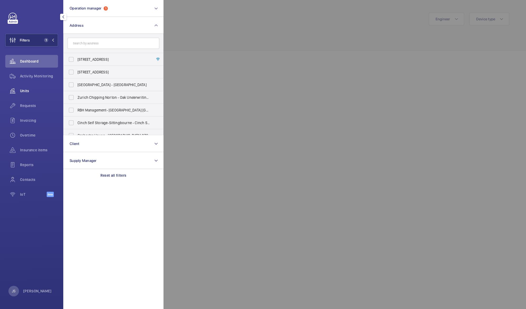
click at [28, 93] on span "Units" at bounding box center [39, 90] width 38 height 5
click at [224, 25] on div at bounding box center [427, 154] width 526 height 309
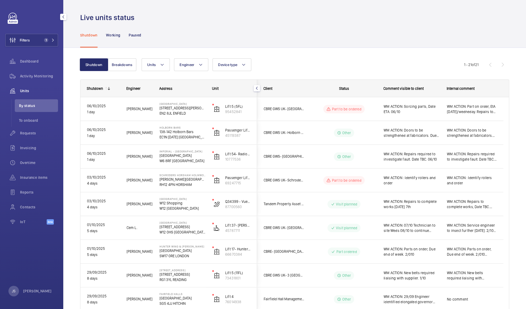
click at [410, 178] on span "WM ACTION : Identify rollers and order" at bounding box center [412, 180] width 56 height 11
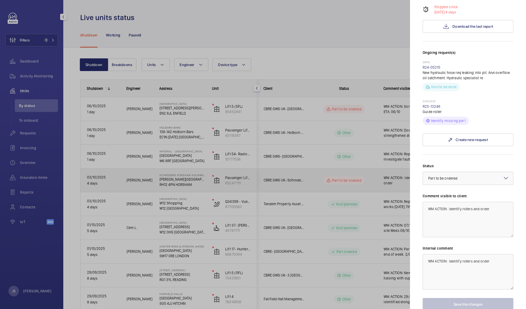
scroll to position [139, 0]
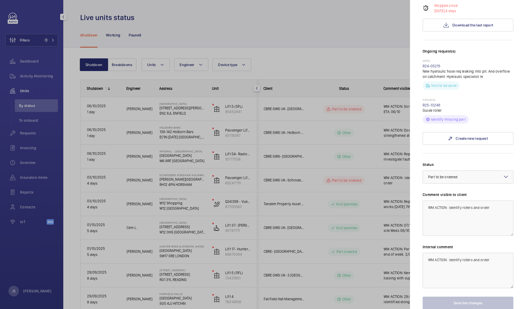
click at [503, 173] on mat-icon at bounding box center [506, 176] width 6 height 6
click at [475, 153] on form "Status Select a status × Part to be ordered × Comment visible to client WM ACTI…" at bounding box center [468, 231] width 91 height 156
click at [336, 16] on div at bounding box center [263, 154] width 526 height 309
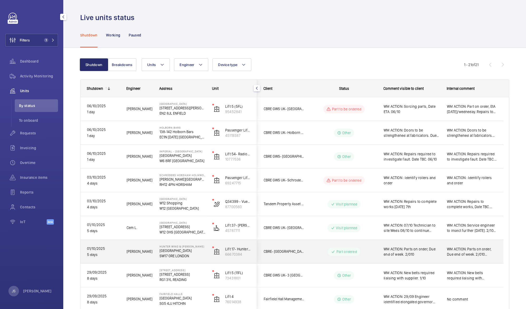
click at [457, 251] on span "WM ACTION: Parts on order, Due end of week. 2/010 india" at bounding box center [472, 251] width 50 height 11
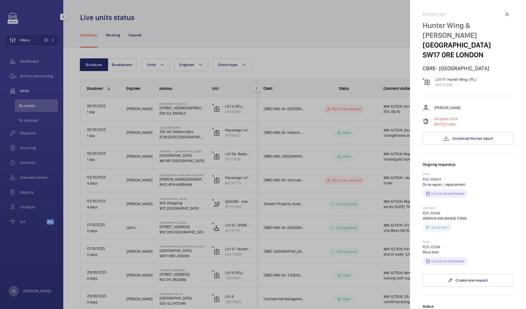
click at [178, 29] on div at bounding box center [263, 154] width 526 height 309
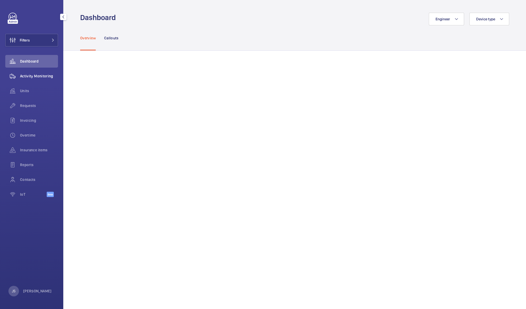
click at [35, 74] on span "Activity Monitoring" at bounding box center [39, 75] width 38 height 5
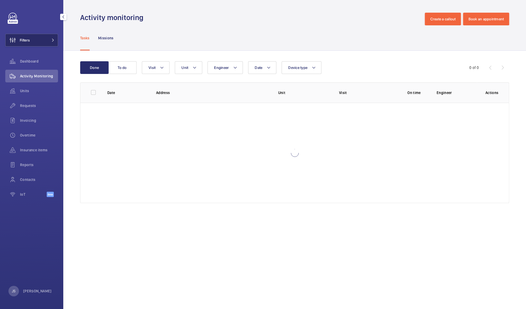
click at [34, 40] on button "Filters" at bounding box center [31, 40] width 53 height 13
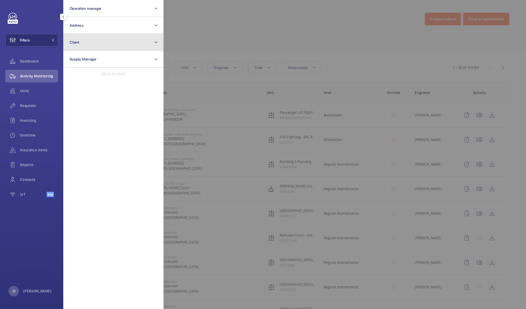
click at [82, 45] on button "Client" at bounding box center [113, 42] width 100 height 17
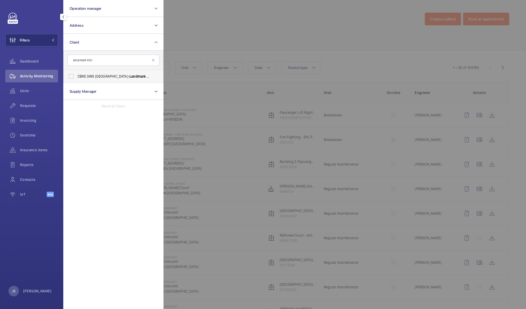
type input "landmark 450"
click at [95, 78] on span "CBRE GWS UK- Landmark [STREET_ADDRESS]" at bounding box center [114, 76] width 73 height 5
click at [76, 78] on input "CBRE GWS UK- Landmark [STREET_ADDRESS]" at bounding box center [71, 76] width 11 height 11
checkbox input "true"
click at [216, 30] on div at bounding box center [427, 154] width 526 height 309
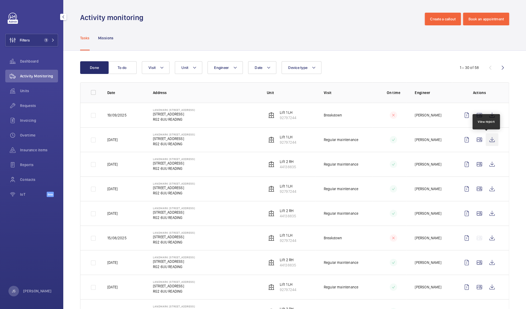
click at [487, 139] on wm-front-icon-button at bounding box center [492, 139] width 13 height 13
click at [486, 164] on wm-front-icon-button at bounding box center [492, 164] width 13 height 13
